Goal: Task Accomplishment & Management: Use online tool/utility

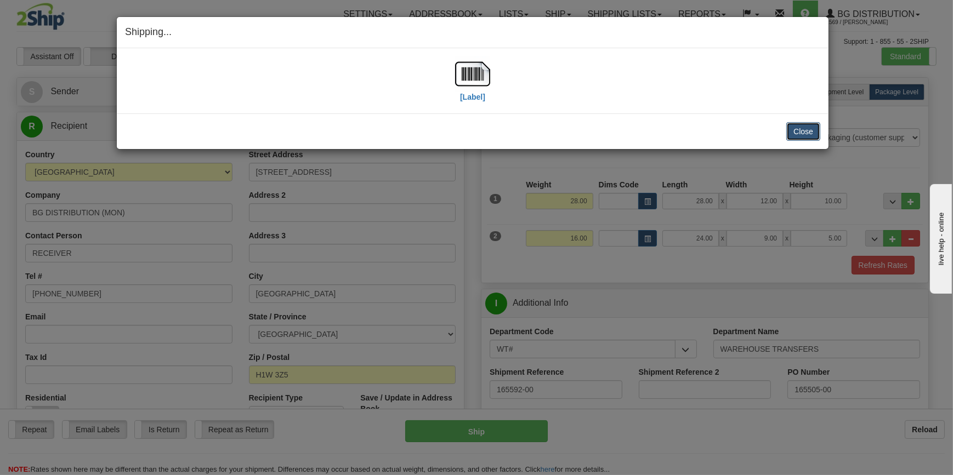
click at [795, 128] on button "Close" at bounding box center [803, 131] width 34 height 19
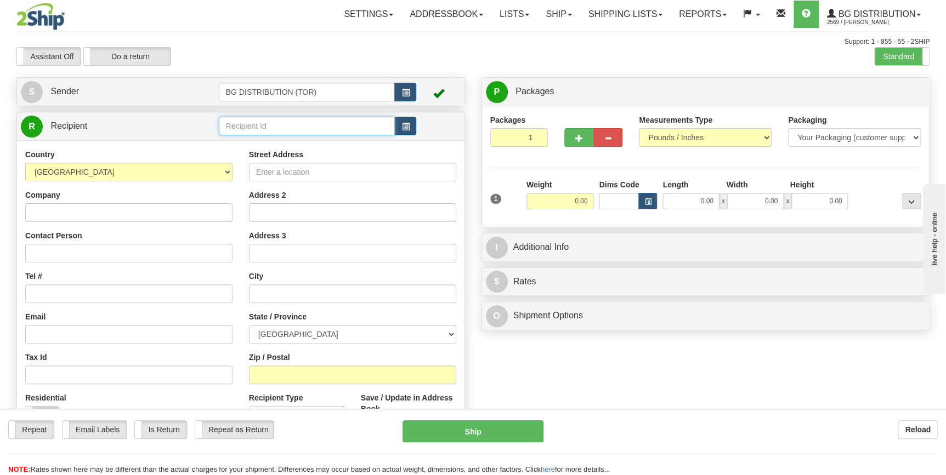
click at [239, 129] on input "text" at bounding box center [307, 126] width 177 height 19
click at [259, 140] on div "BG DISTRIBUTION (STB)" at bounding box center [305, 144] width 166 height 12
type input "BG DISTRIBUTION (STB)"
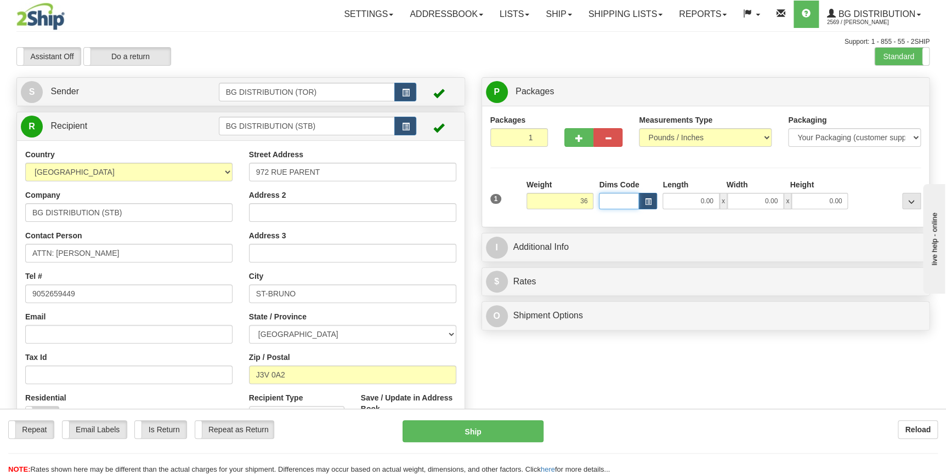
type input "36.00"
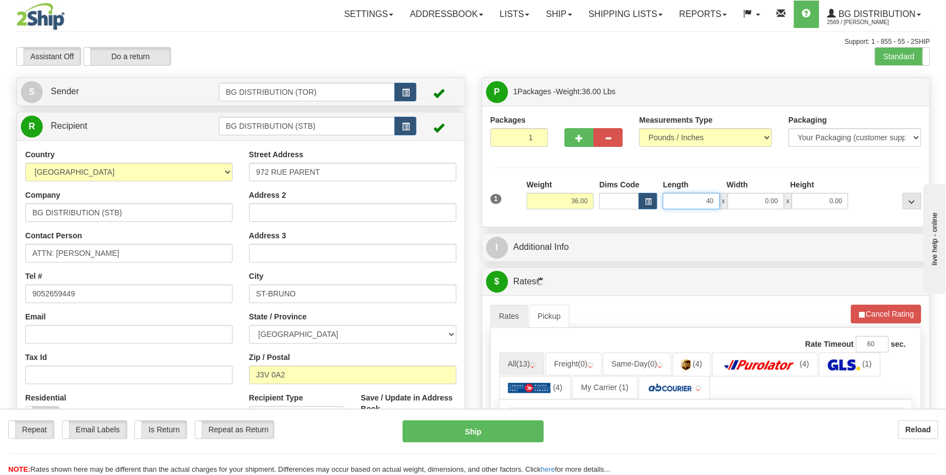
type input "40.00"
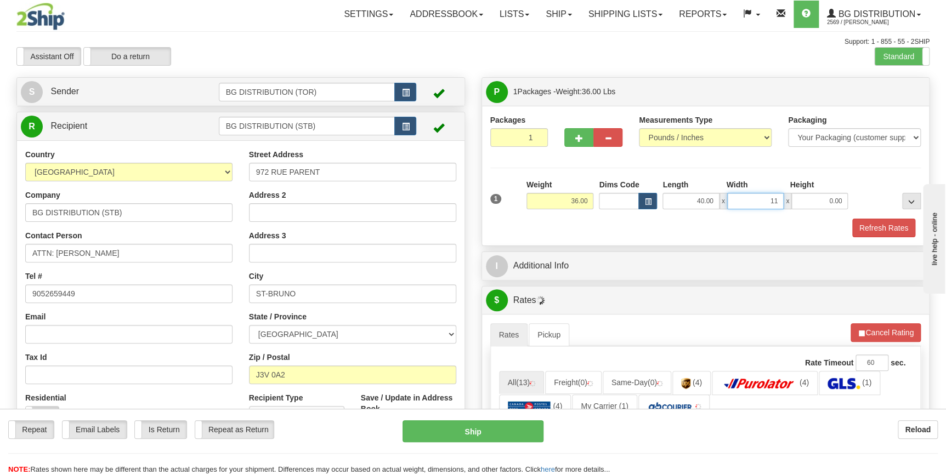
type input "11.00"
type input "12.00"
click at [571, 142] on button "button" at bounding box center [578, 137] width 29 height 19
type input "2"
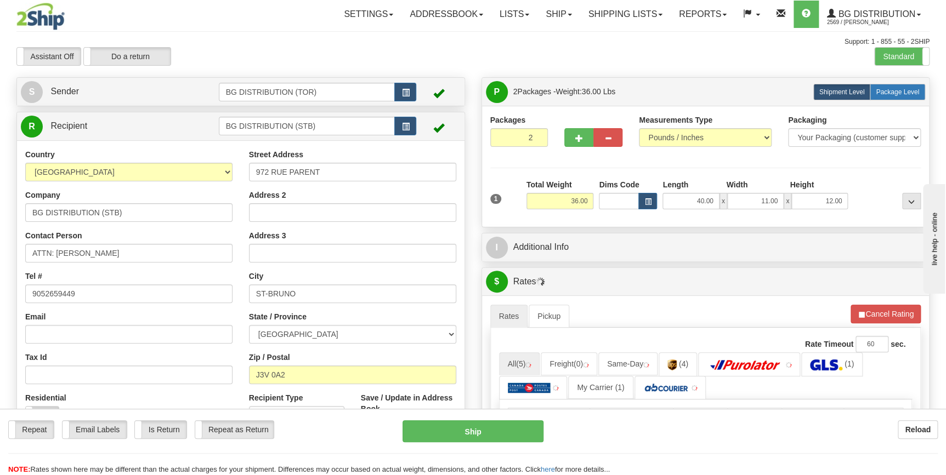
click at [896, 90] on span "Package Level" at bounding box center [897, 92] width 43 height 8
radio input "true"
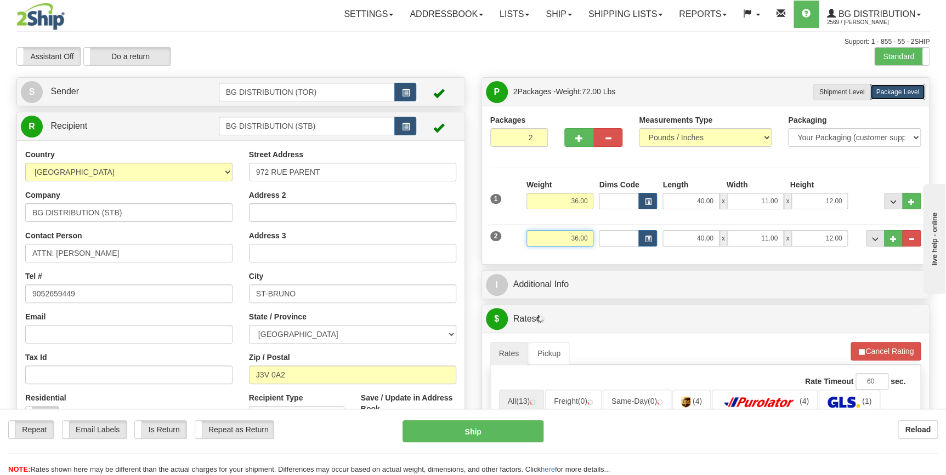
click at [568, 237] on input "36.00" at bounding box center [559, 238] width 67 height 16
type input "32.00"
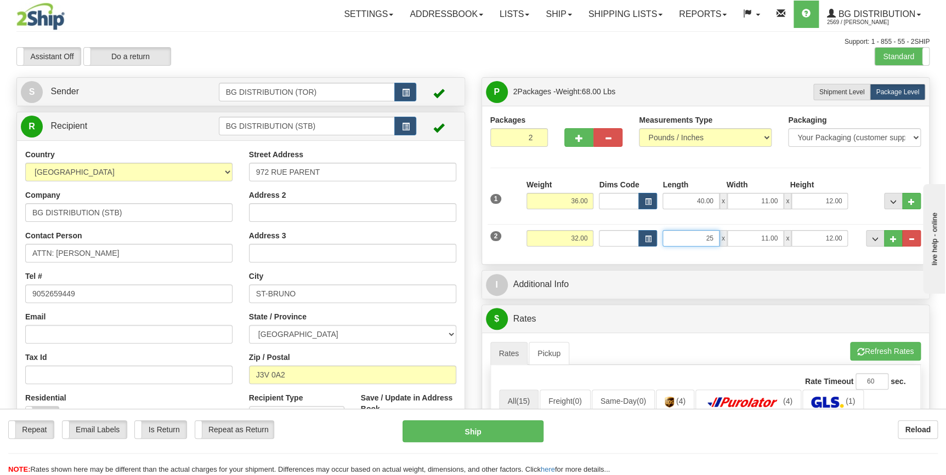
type input "25.00"
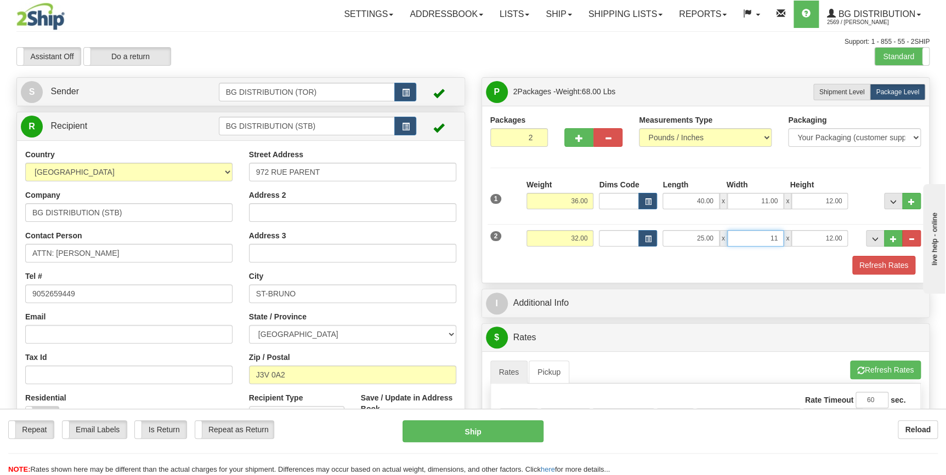
type input "11.00"
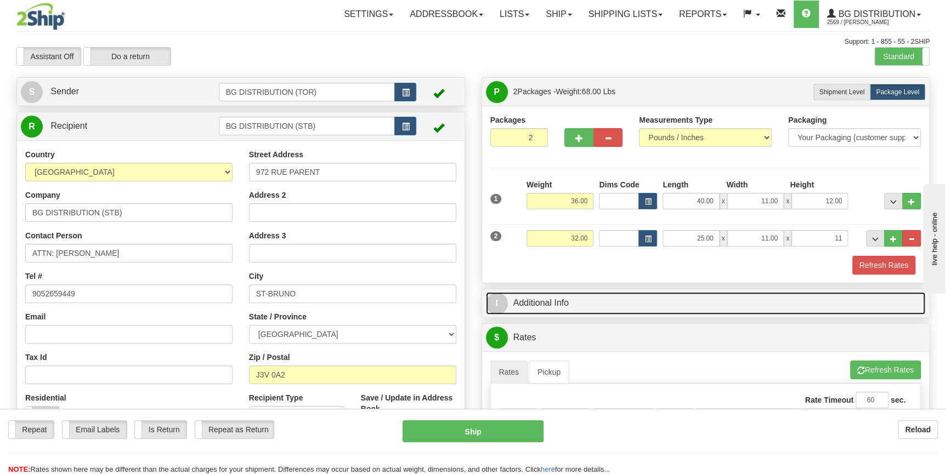
type input "11.00"
click at [533, 306] on link "I Additional Info" at bounding box center [706, 303] width 440 height 22
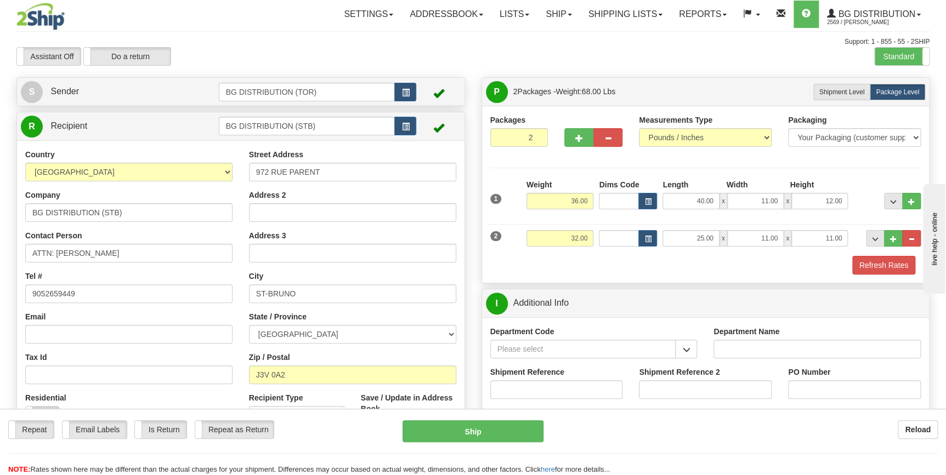
click at [699, 349] on div "Department Code" at bounding box center [594, 346] width 224 height 41
click at [689, 347] on span "button" at bounding box center [686, 350] width 8 height 7
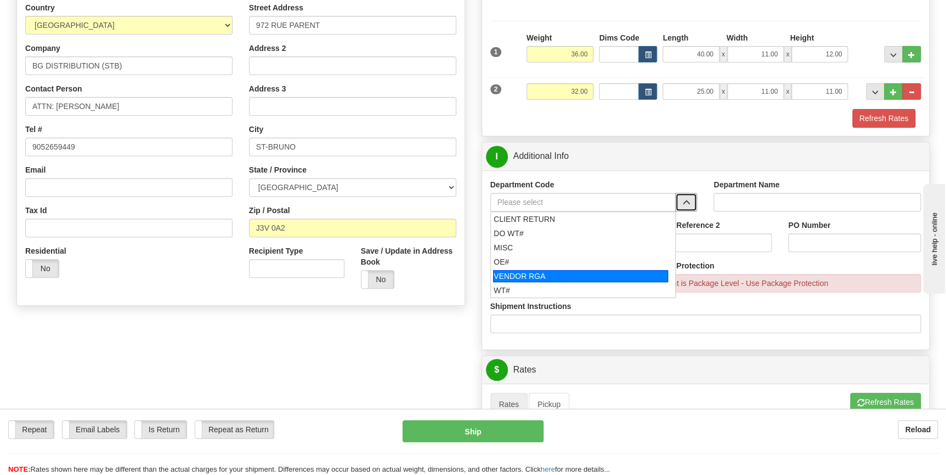
scroll to position [149, 0]
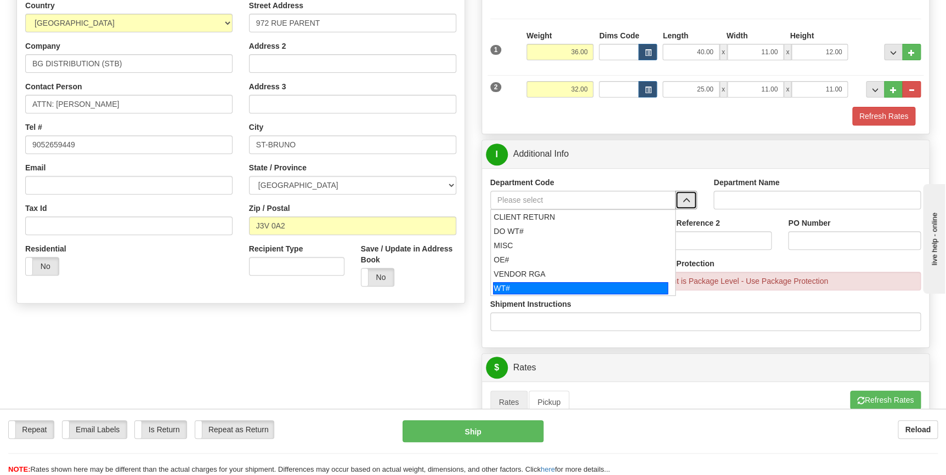
click at [597, 287] on div "WT#" at bounding box center [580, 288] width 175 height 12
type input "WT#"
type input "WAREHOUSE TRANSFERS"
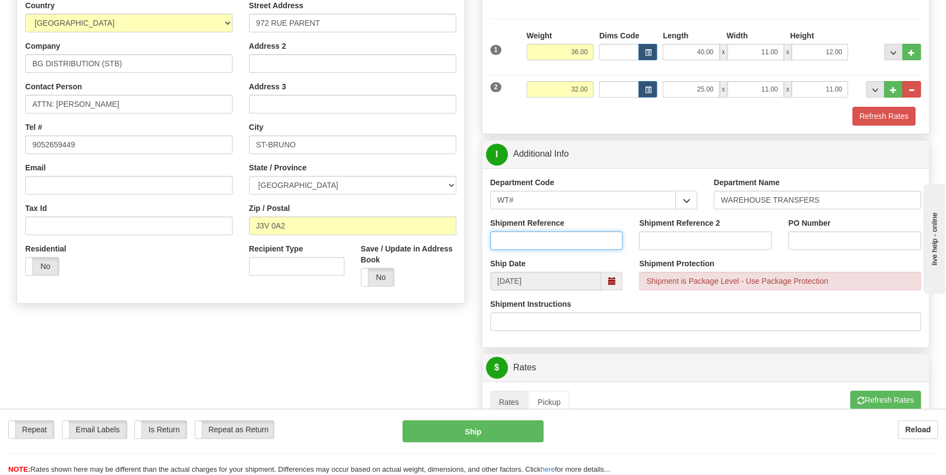
click at [560, 238] on input "Shipment Reference" at bounding box center [556, 240] width 133 height 19
type input "165523-00"
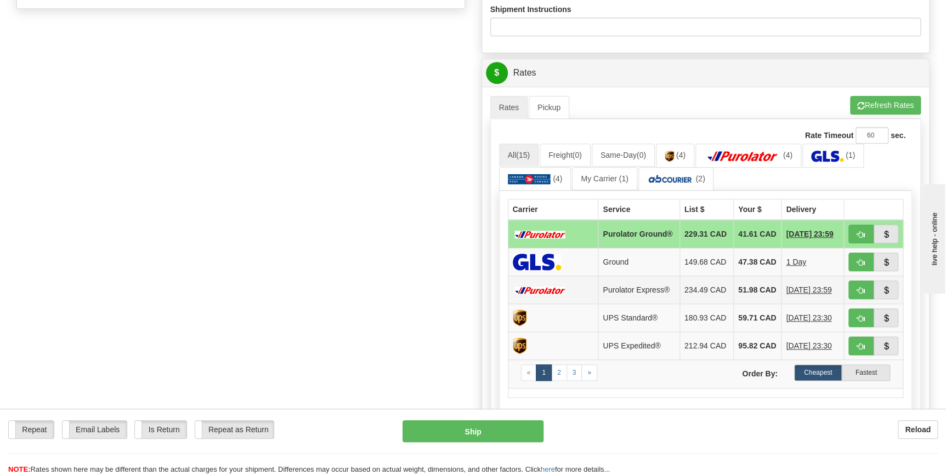
scroll to position [449, 0]
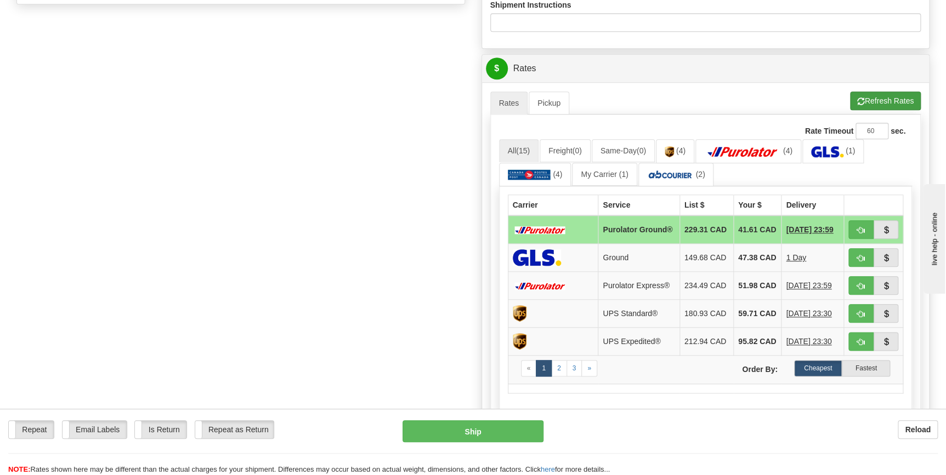
type input "STB"
click at [882, 96] on button "Refresh Rates" at bounding box center [885, 101] width 71 height 19
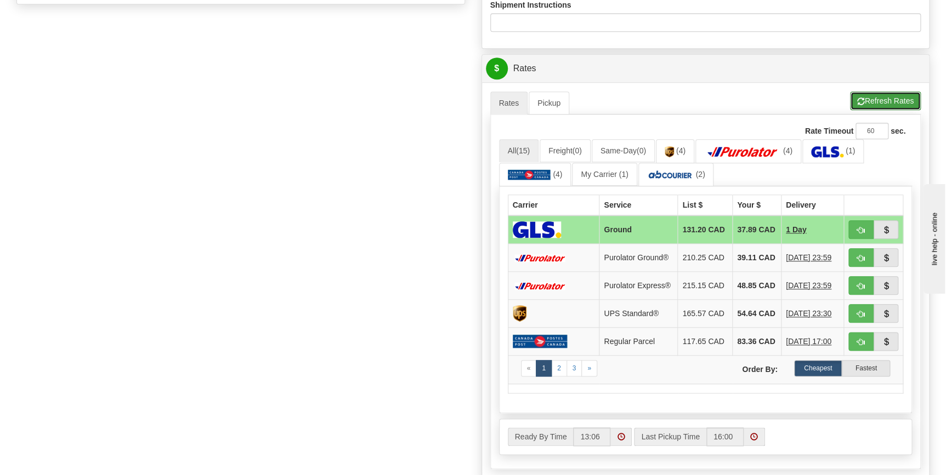
click at [888, 94] on button "Refresh Rates" at bounding box center [885, 101] width 71 height 19
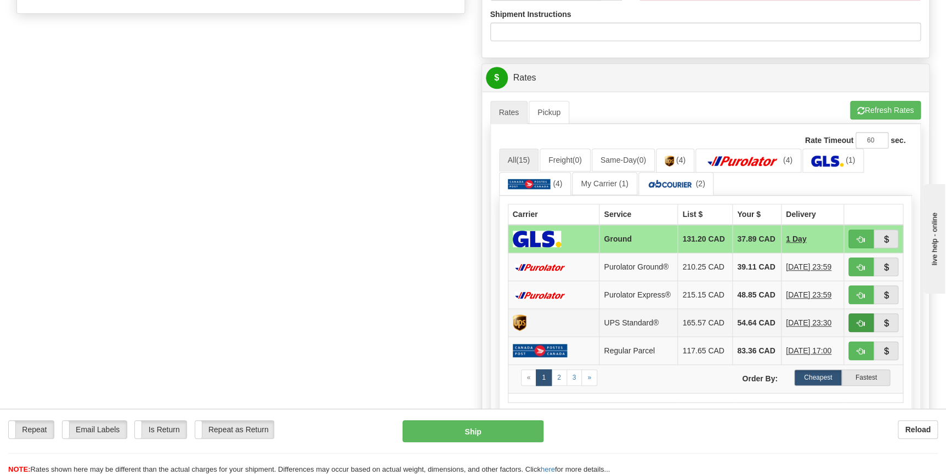
scroll to position [498, 0]
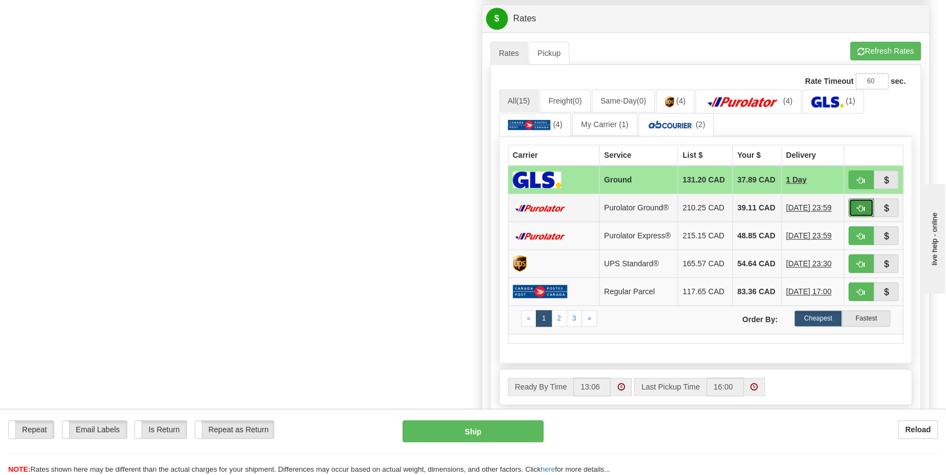
click at [863, 212] on span "button" at bounding box center [861, 208] width 8 height 7
type input "260"
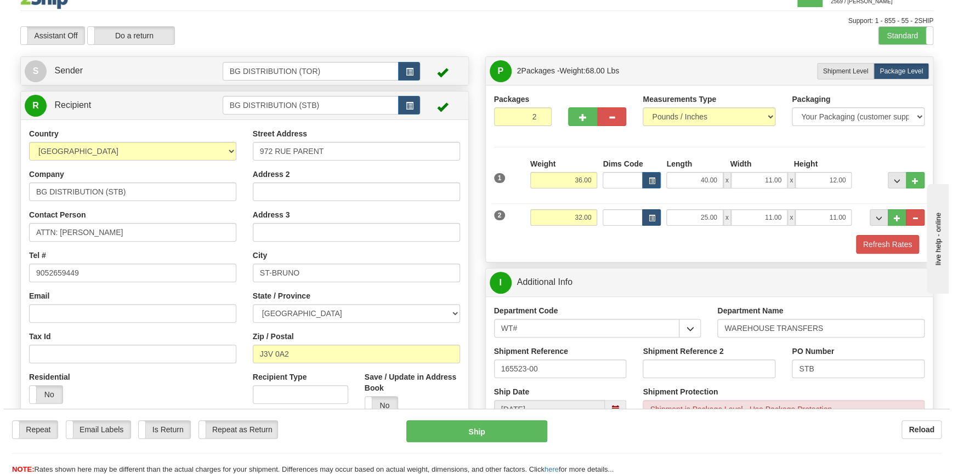
scroll to position [0, 0]
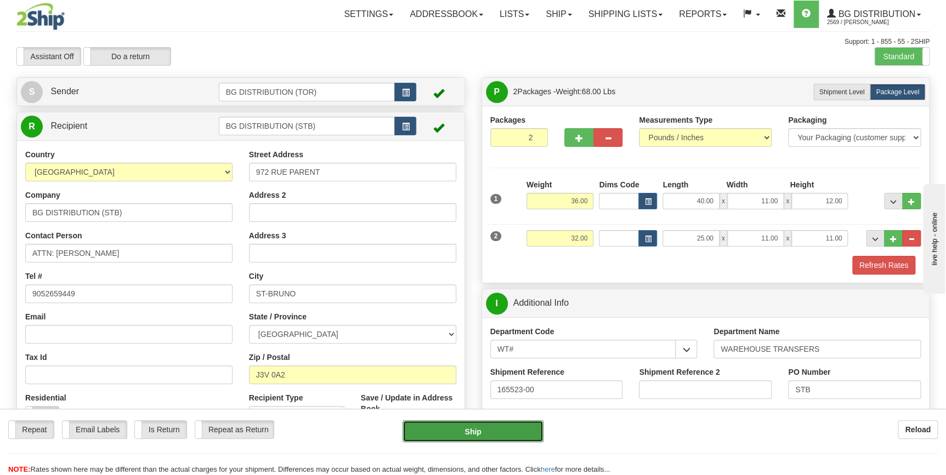
click at [463, 430] on button "Ship" at bounding box center [472, 432] width 141 height 22
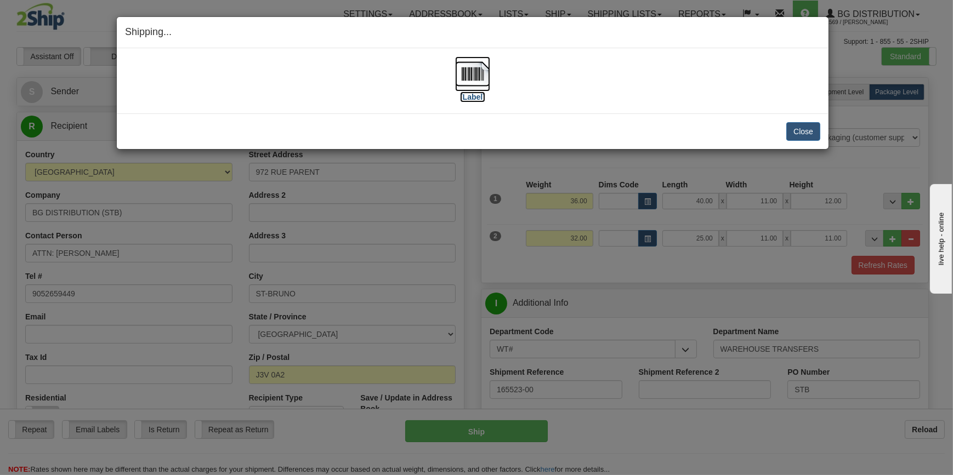
click at [481, 98] on label "[Label]" at bounding box center [472, 97] width 25 height 11
click at [796, 132] on button "Close" at bounding box center [803, 131] width 34 height 19
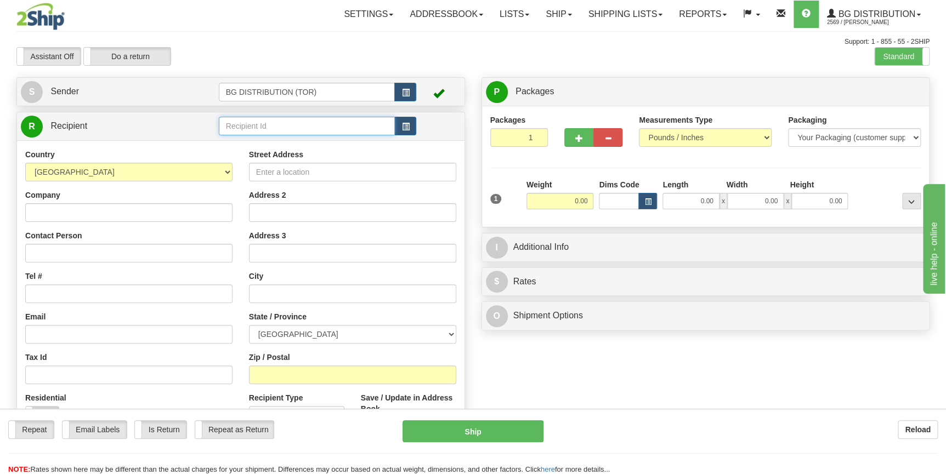
click at [306, 122] on input "text" at bounding box center [307, 126] width 177 height 19
click at [291, 141] on div "60586" at bounding box center [305, 144] width 166 height 12
type input "60586"
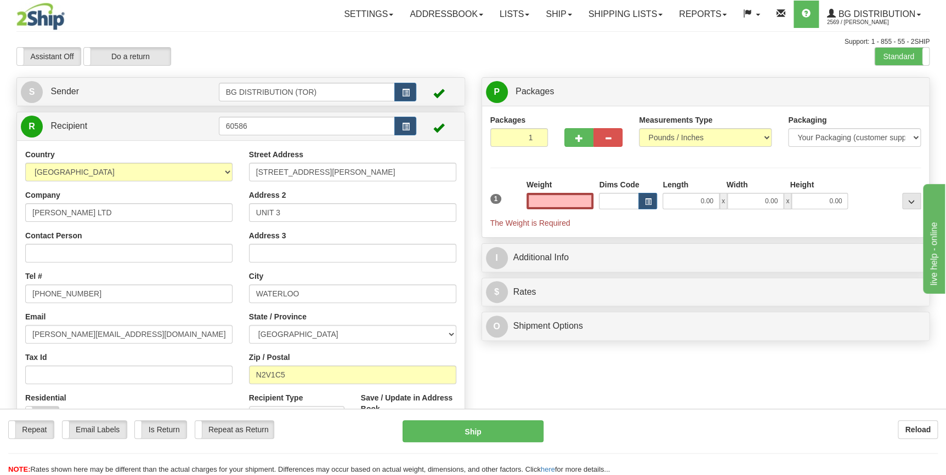
type input "0.00"
click at [570, 203] on input "0.00" at bounding box center [559, 201] width 67 height 16
click at [570, 203] on input "text" at bounding box center [559, 201] width 67 height 16
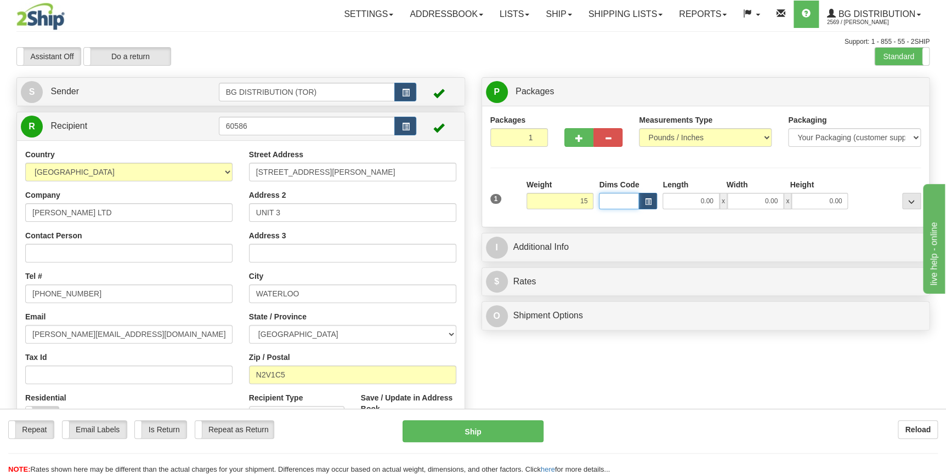
type input "15.00"
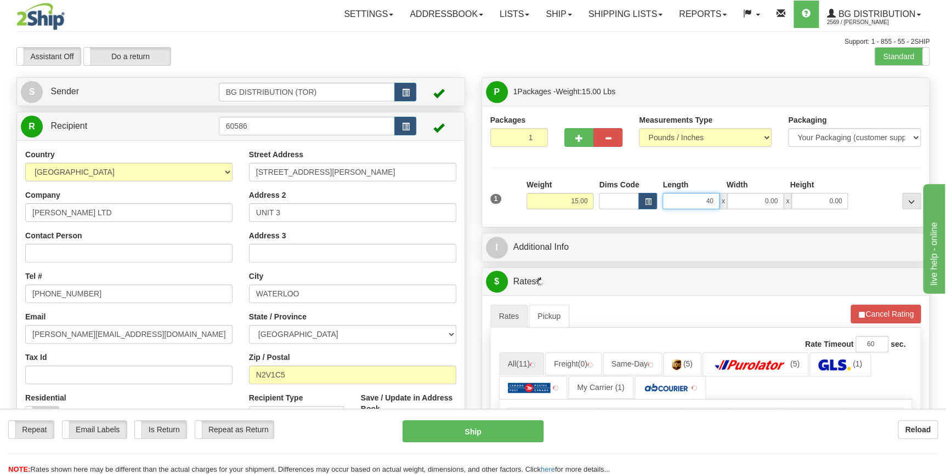
type input "40.00"
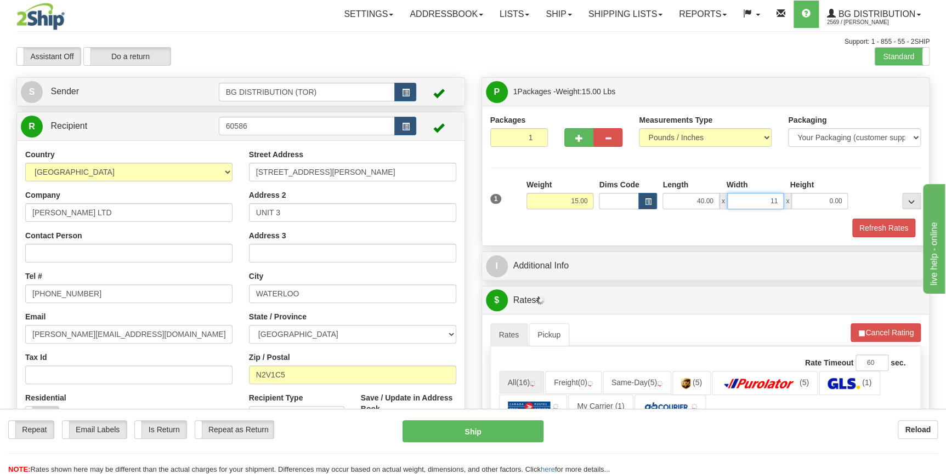
type input "11.00"
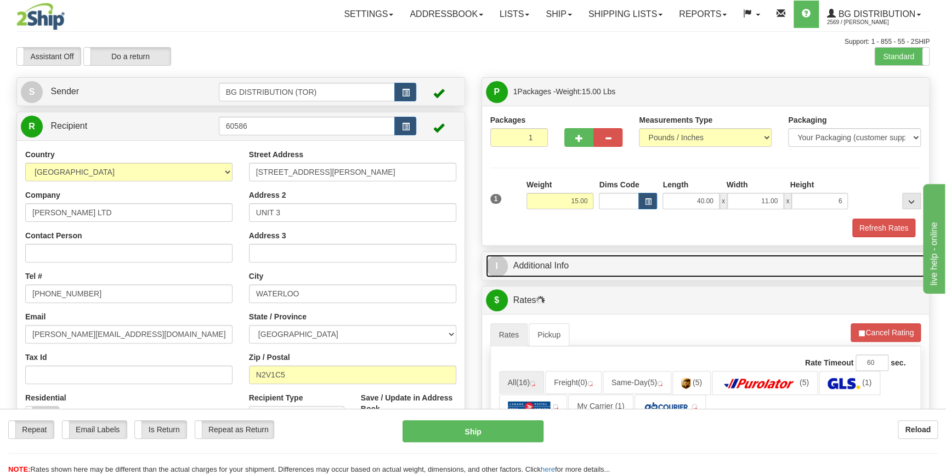
type input "6.00"
click at [579, 266] on link "I Additional Info" at bounding box center [706, 266] width 440 height 22
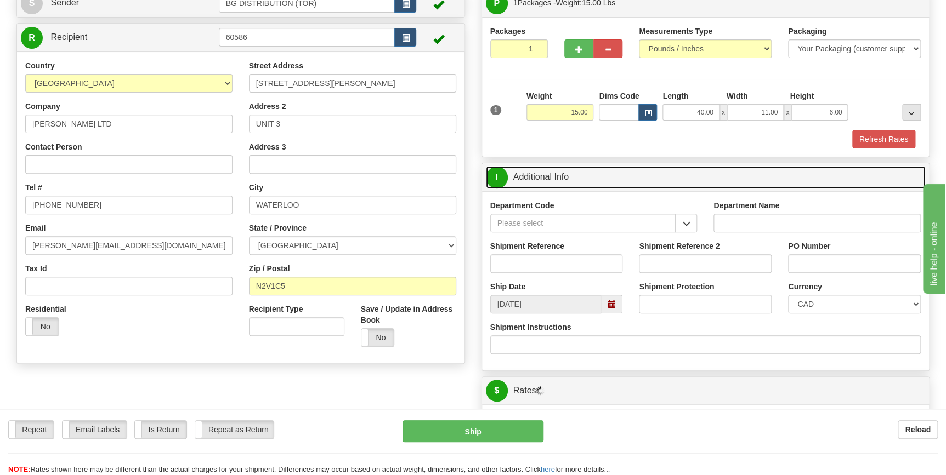
scroll to position [99, 0]
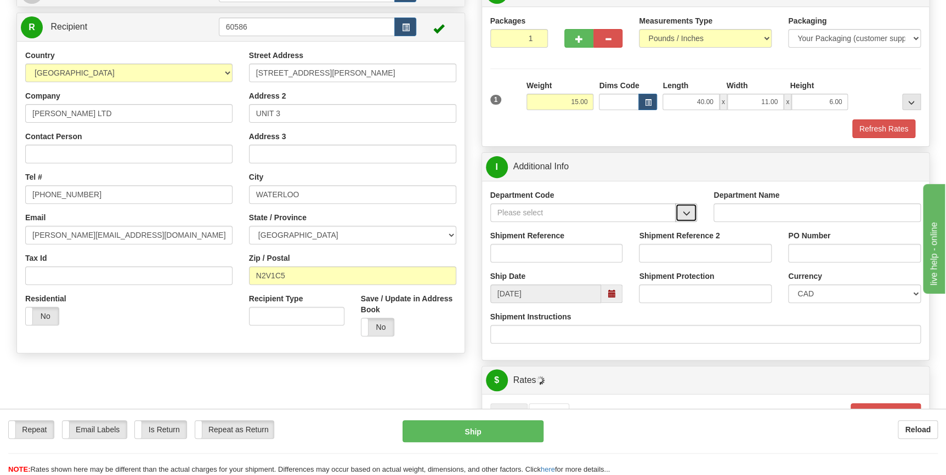
click at [688, 212] on span "button" at bounding box center [686, 213] width 8 height 7
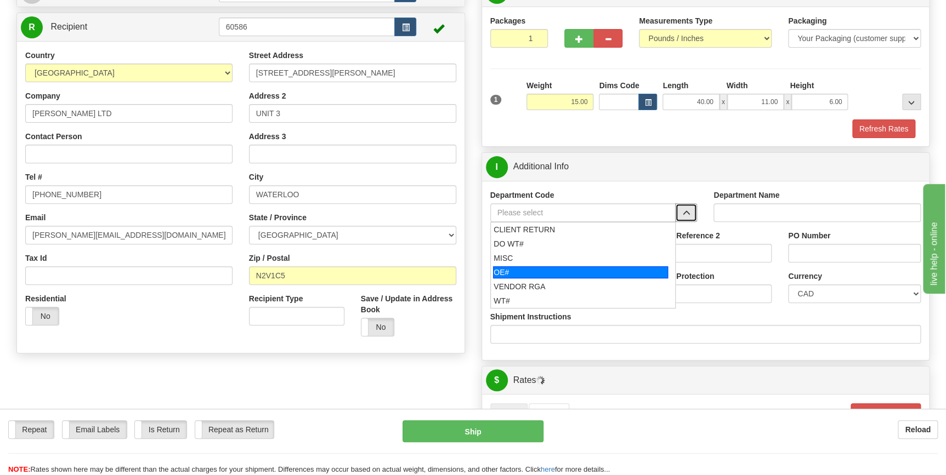
click at [588, 265] on li "OE#" at bounding box center [583, 272] width 185 height 14
type input "OE#"
type input "ORDERS"
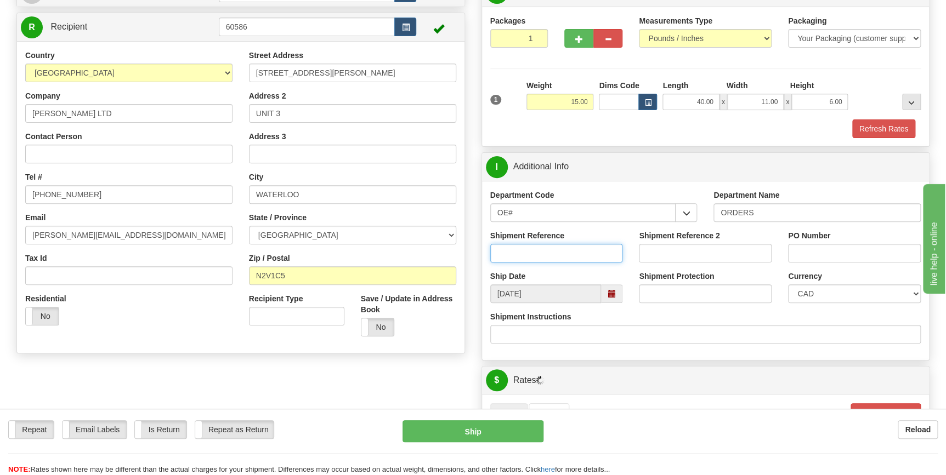
click at [565, 262] on input "Shipment Reference" at bounding box center [556, 253] width 133 height 19
type input "70183469-00"
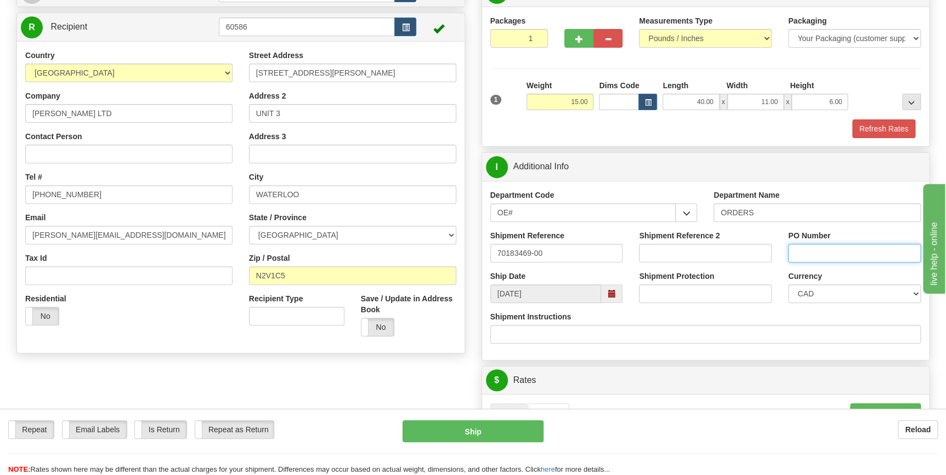
type input "j"
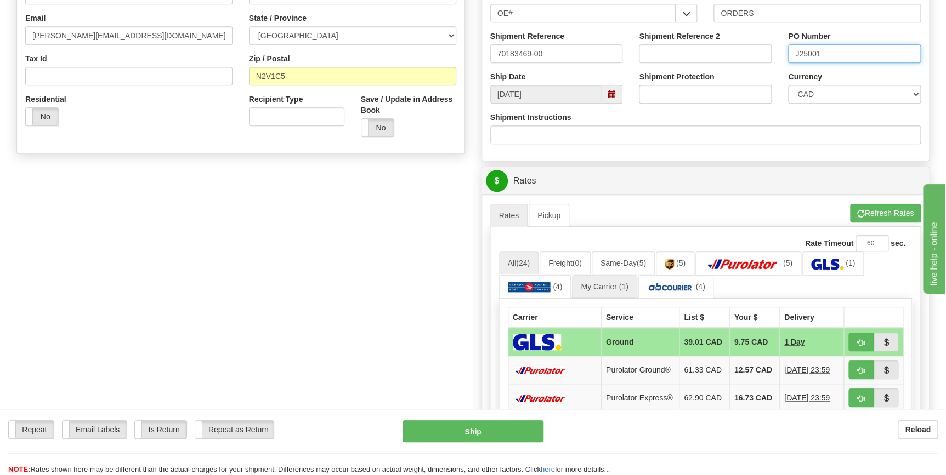
scroll to position [449, 0]
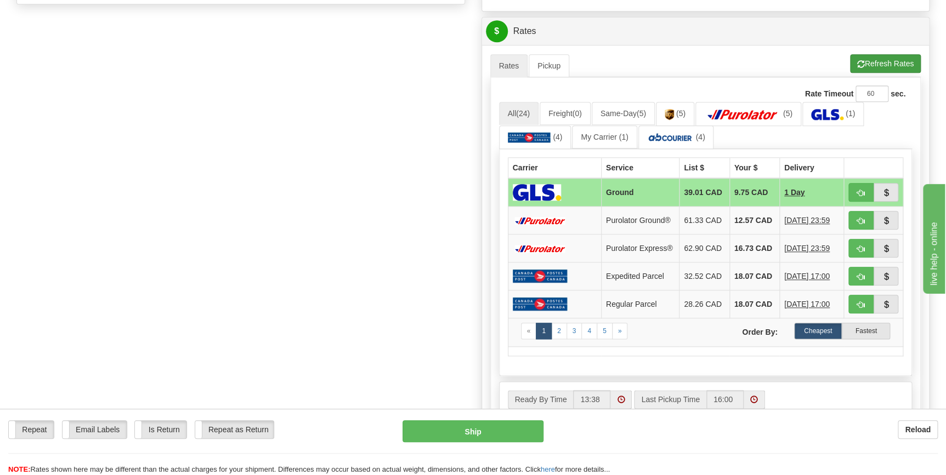
type input "J25001"
click at [882, 55] on button "Refresh Rates" at bounding box center [885, 63] width 71 height 19
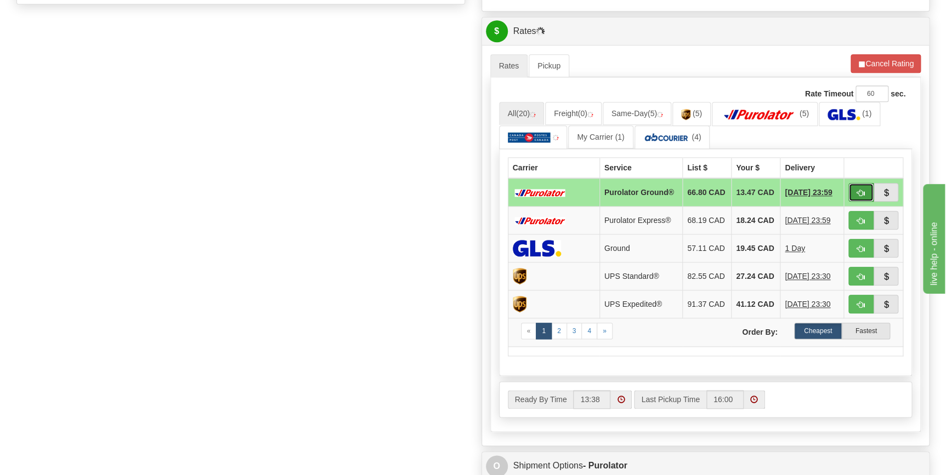
click at [855, 190] on button "button" at bounding box center [860, 192] width 25 height 19
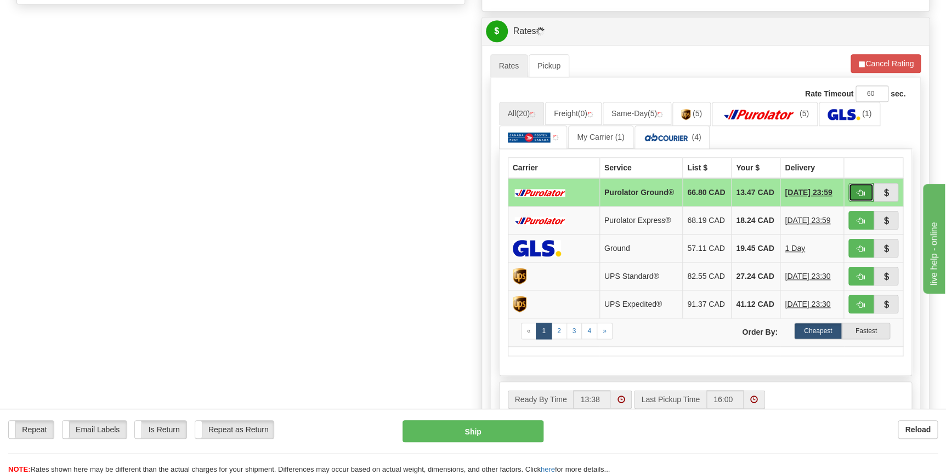
click at [855, 190] on button "button" at bounding box center [860, 192] width 25 height 19
click at [855, 197] on button "button" at bounding box center [860, 192] width 25 height 19
click at [862, 192] on span "button" at bounding box center [861, 193] width 8 height 7
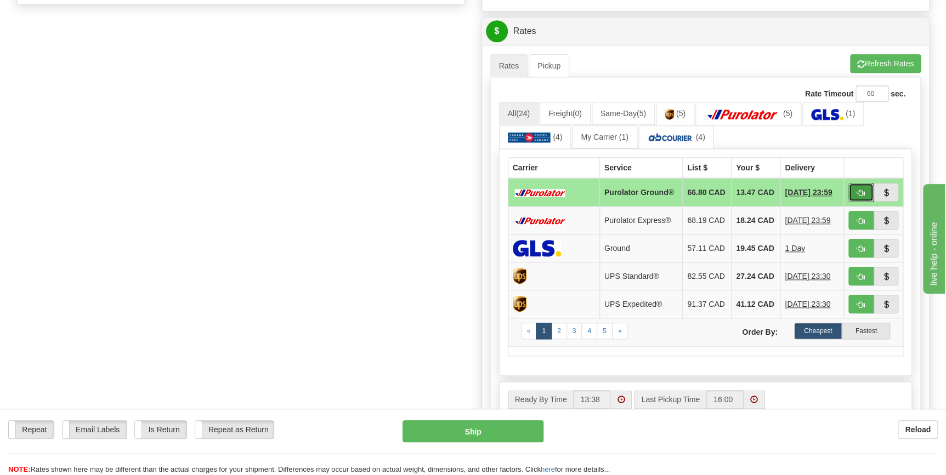
click at [854, 190] on button "button" at bounding box center [860, 192] width 25 height 19
type input "260"
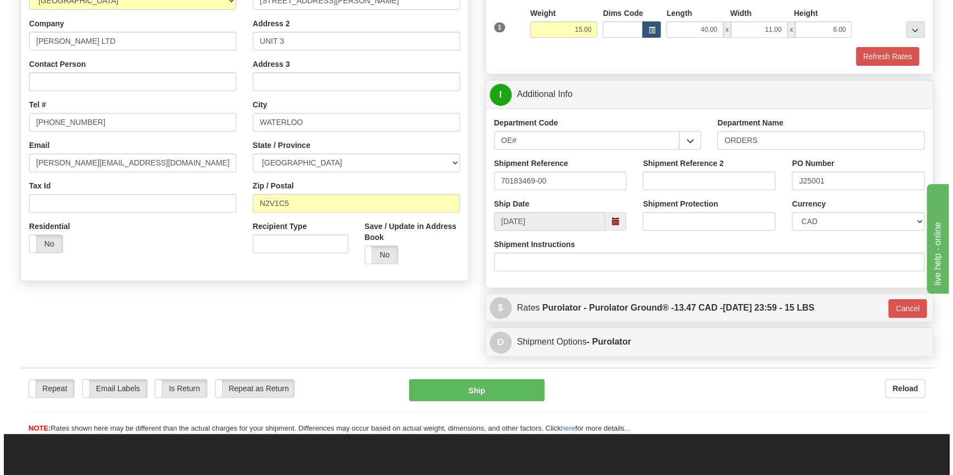
scroll to position [199, 0]
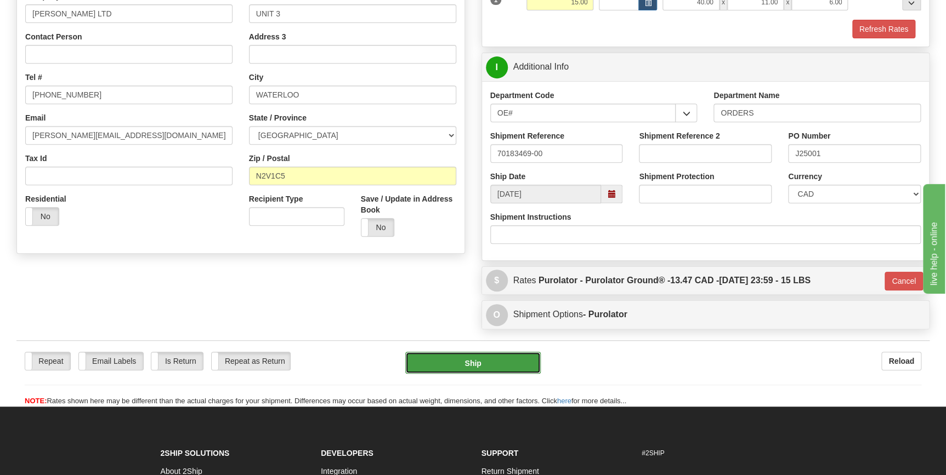
click at [519, 356] on button "Ship" at bounding box center [472, 363] width 135 height 22
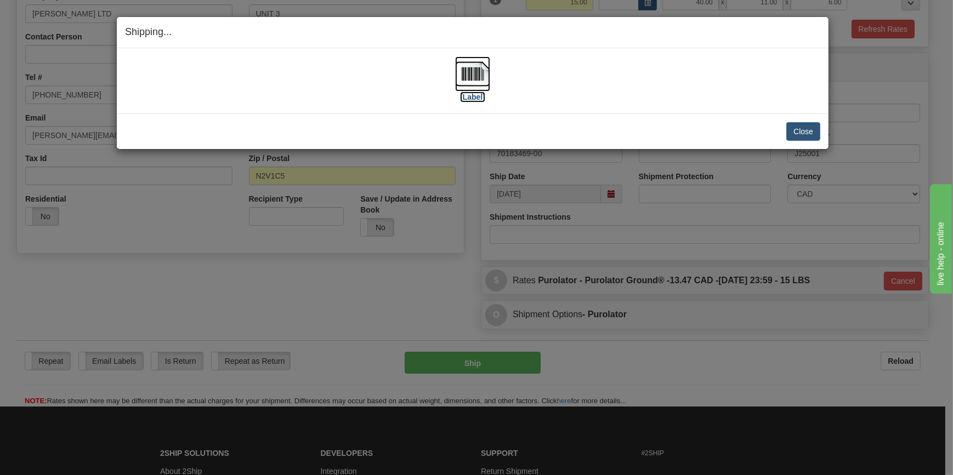
click at [482, 99] on label "[Label]" at bounding box center [472, 97] width 25 height 11
